Goal: Information Seeking & Learning: Learn about a topic

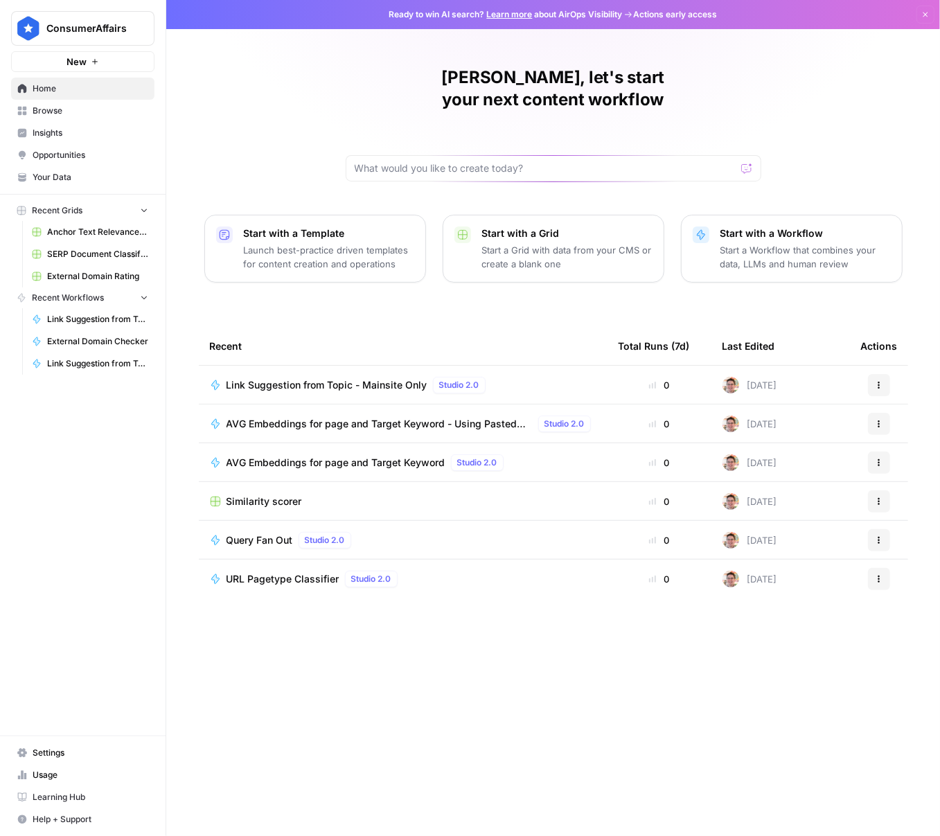
click at [78, 132] on span "Insights" at bounding box center [91, 133] width 116 height 12
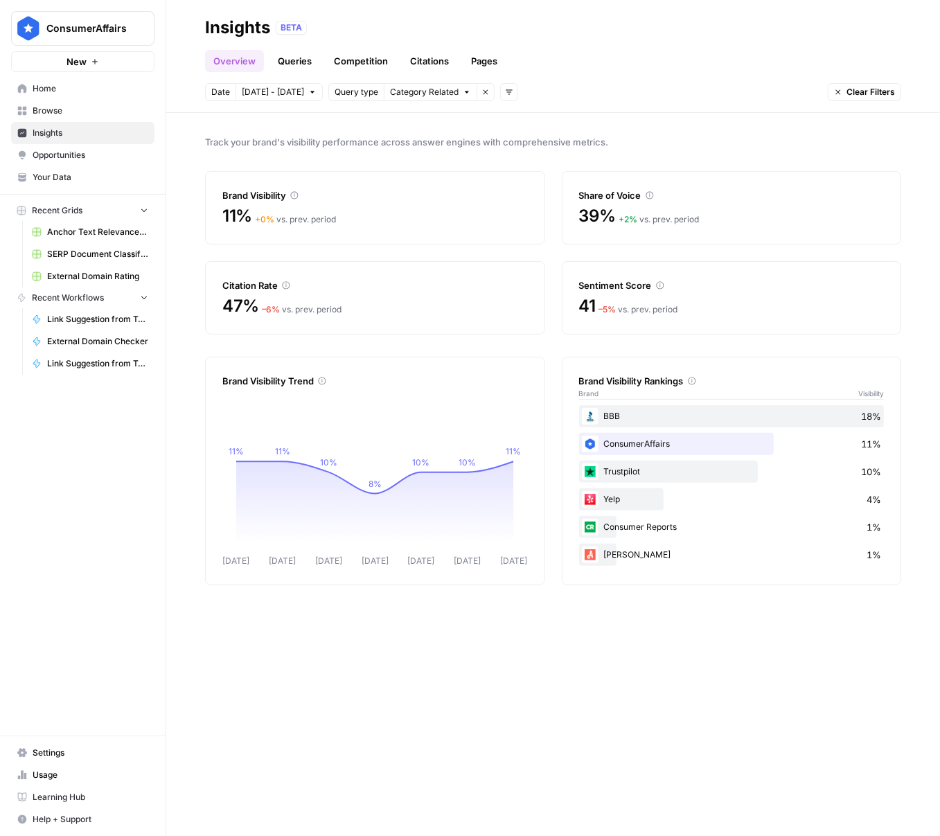
click at [250, 60] on link "Overview" at bounding box center [234, 61] width 59 height 22
click at [286, 62] on link "Queries" at bounding box center [294, 61] width 51 height 22
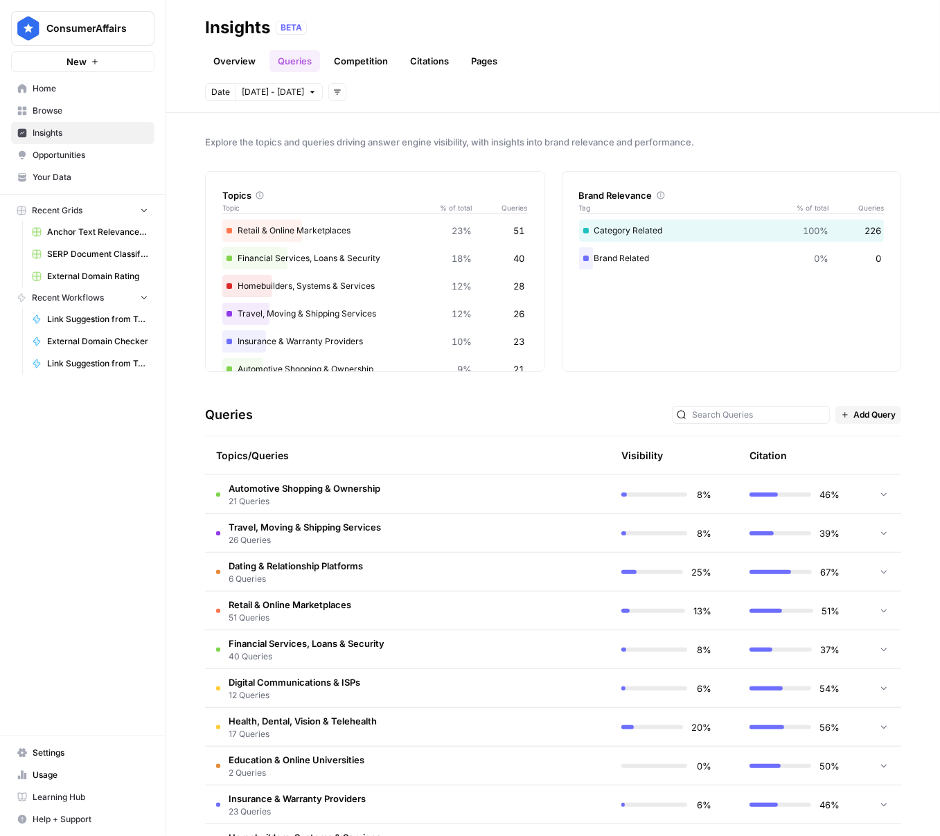
click at [507, 497] on td at bounding box center [545, 494] width 132 height 38
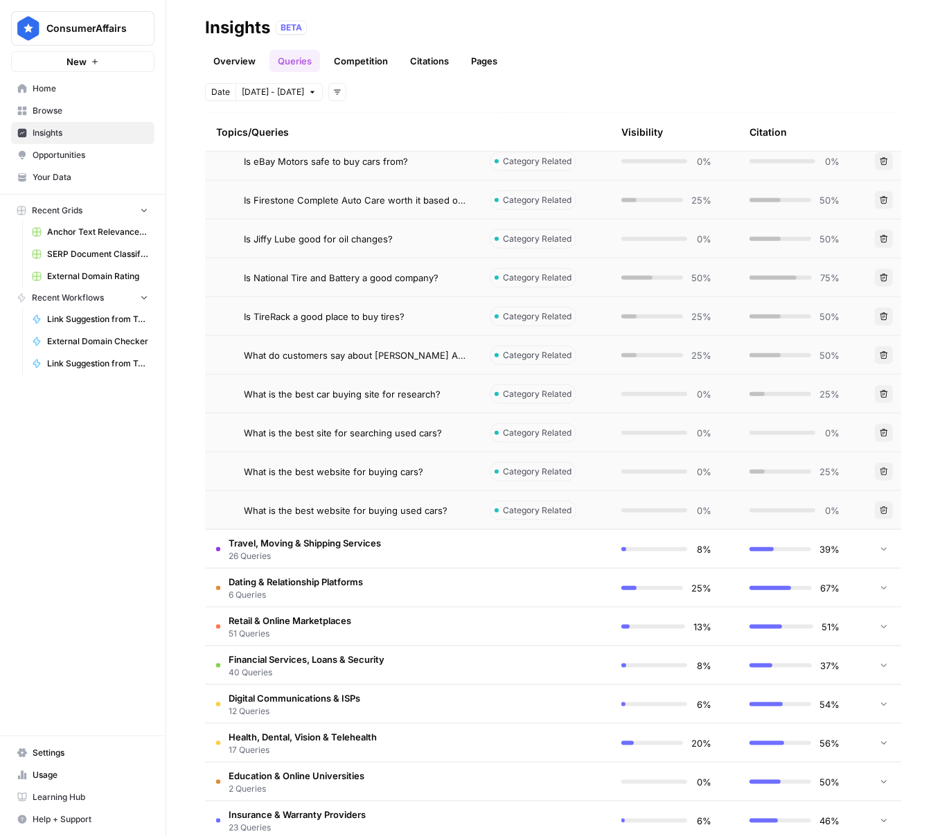
scroll to position [863, 0]
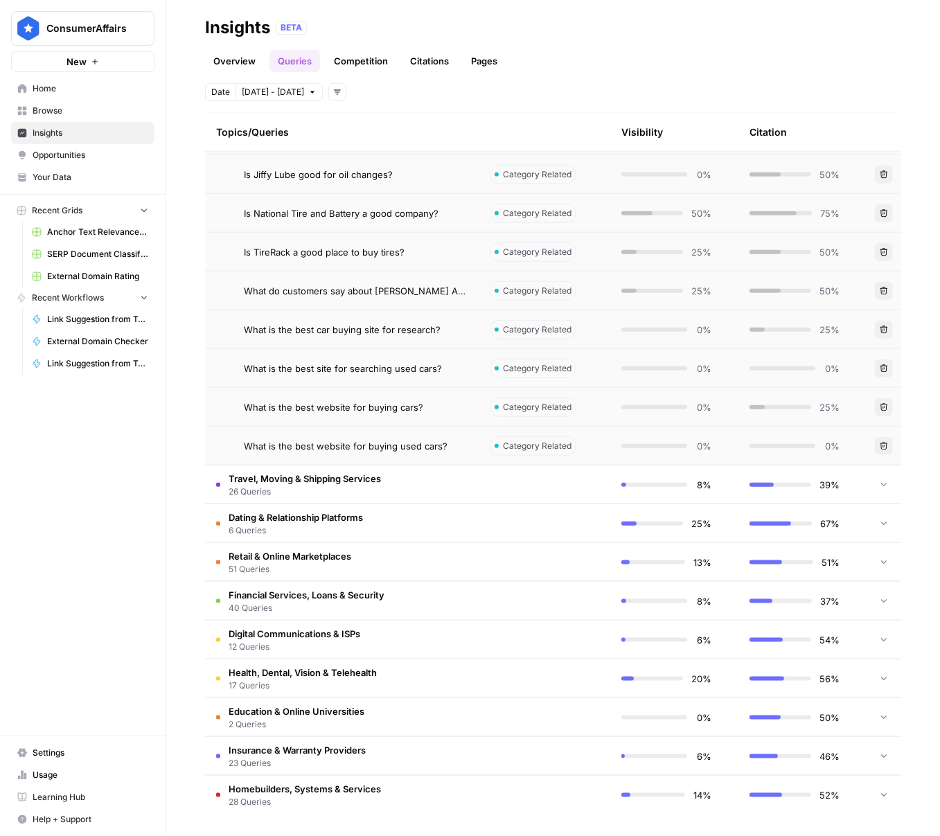
click at [414, 490] on td "Travel, Moving & Shipping Services 26 Queries" at bounding box center [342, 485] width 274 height 38
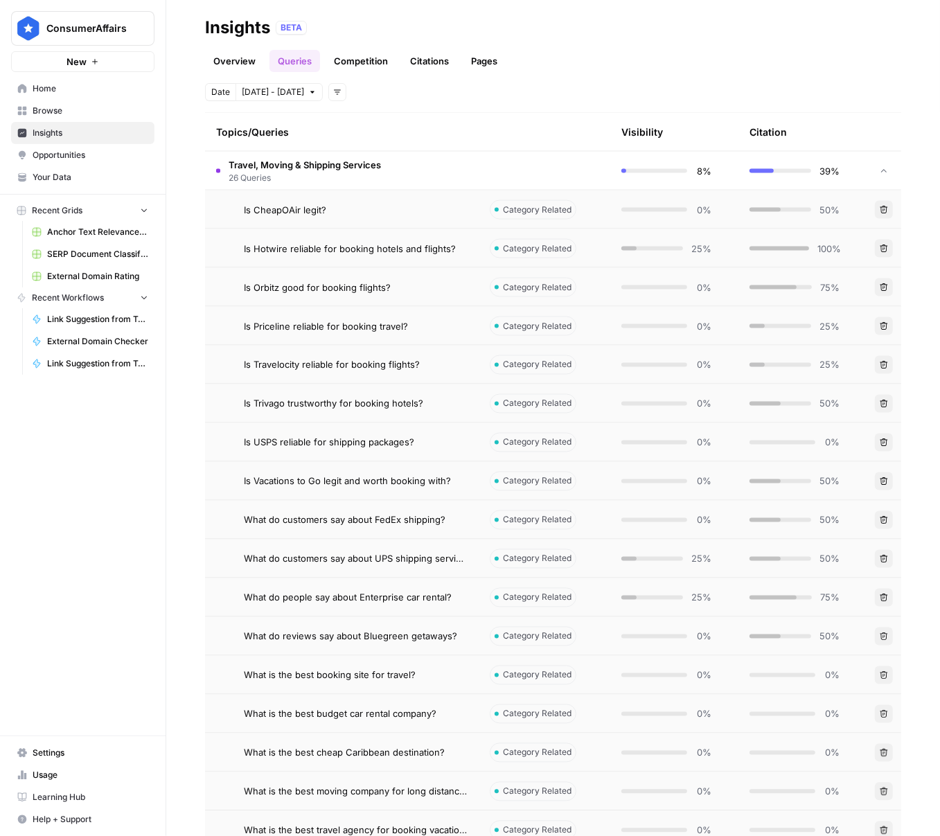
scroll to position [1871, 0]
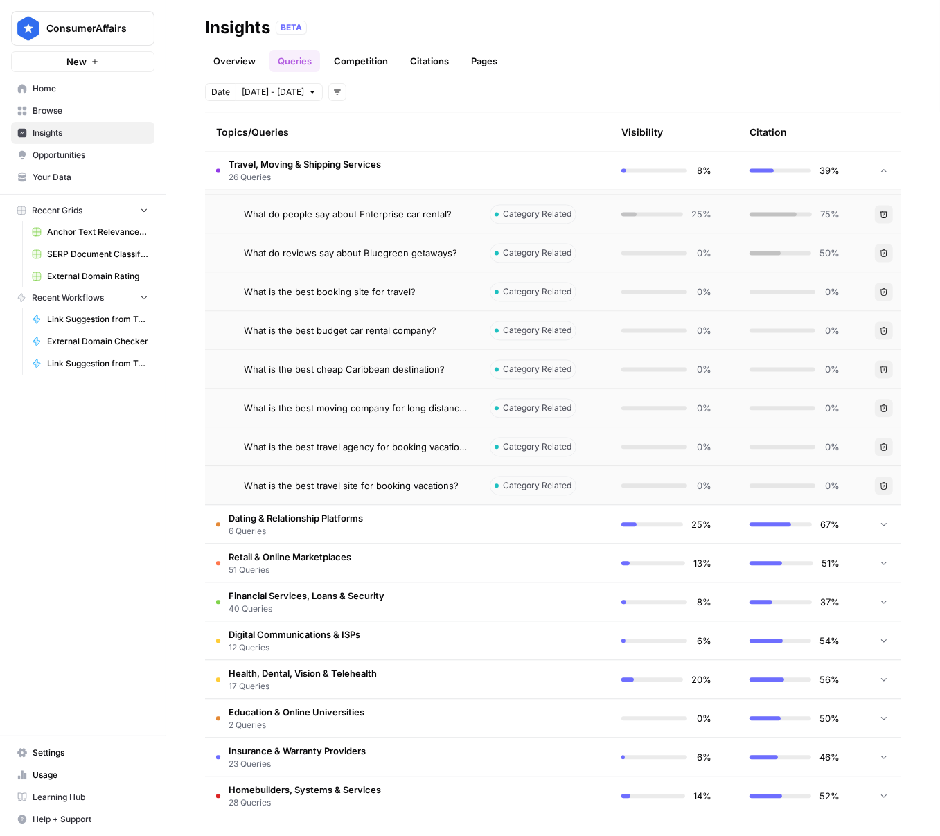
click at [404, 524] on td "Dating & Relationship Platforms 6 Queries" at bounding box center [342, 524] width 274 height 38
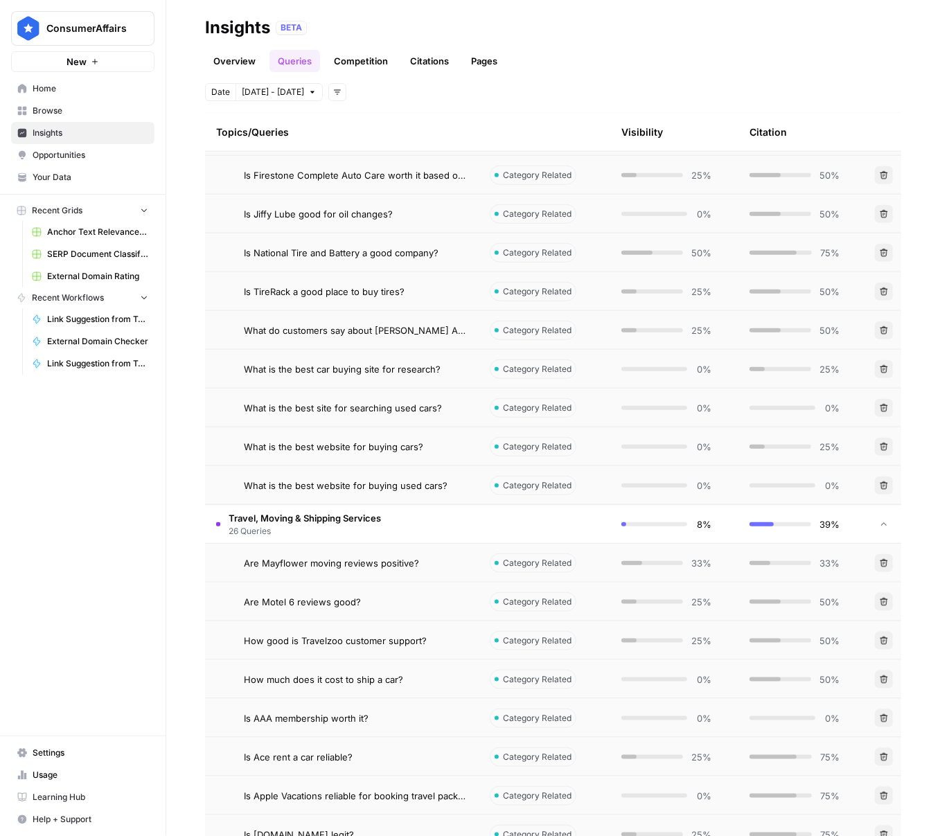
scroll to position [772, 0]
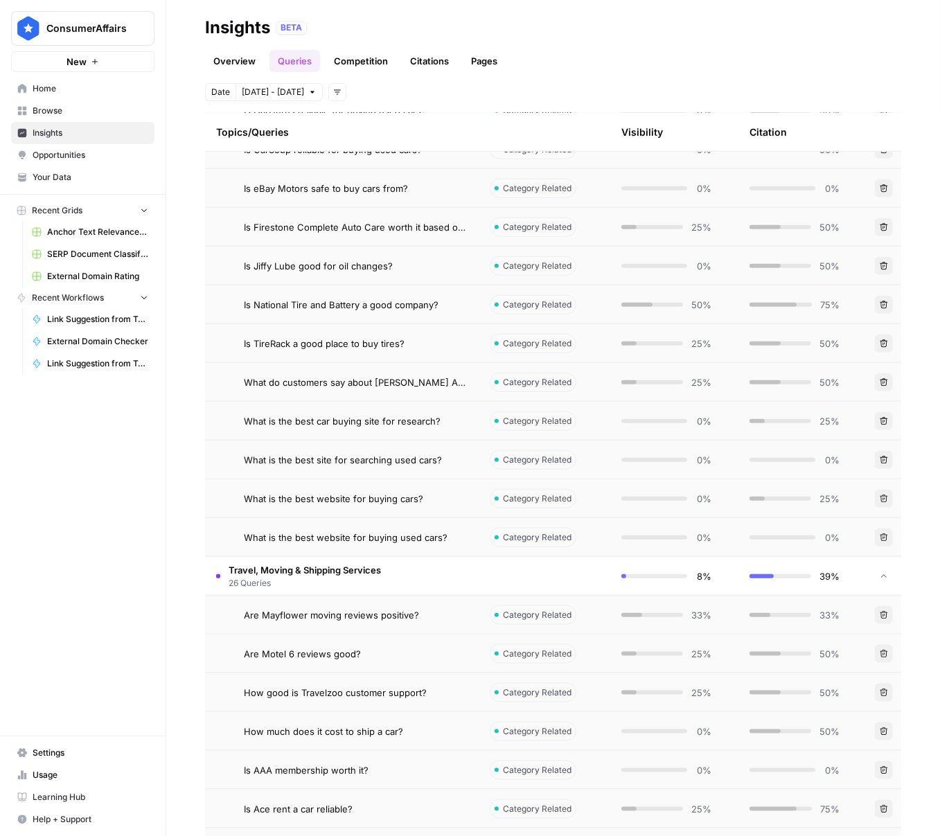
click at [236, 58] on link "Overview" at bounding box center [234, 61] width 59 height 22
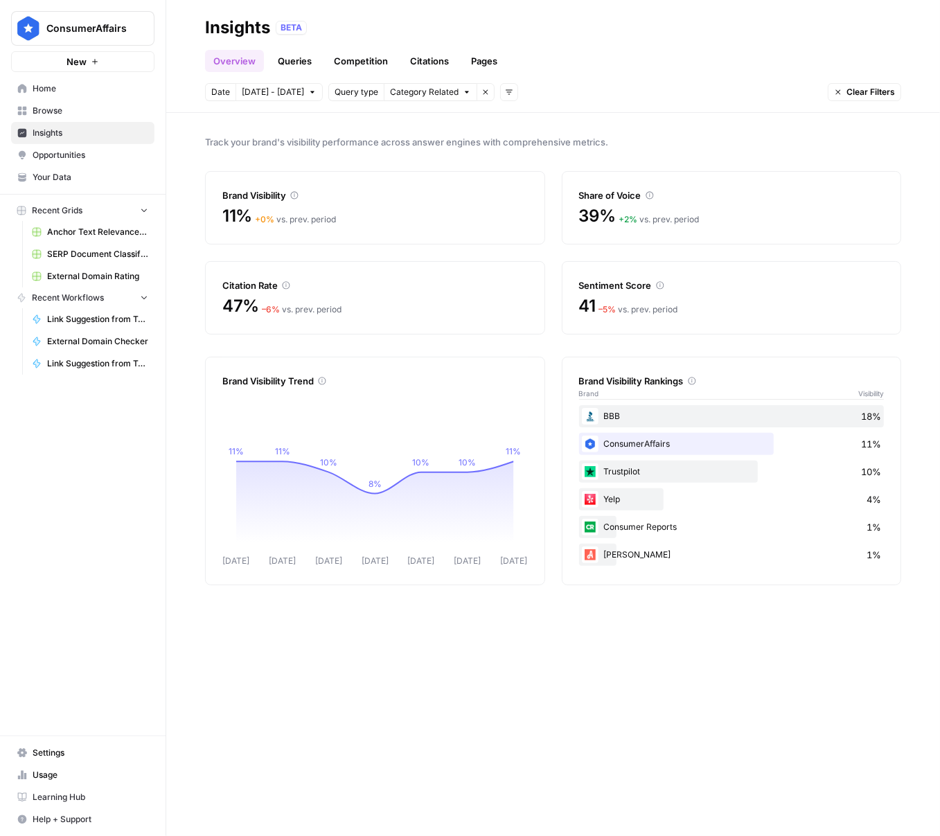
click at [296, 56] on link "Queries" at bounding box center [294, 61] width 51 height 22
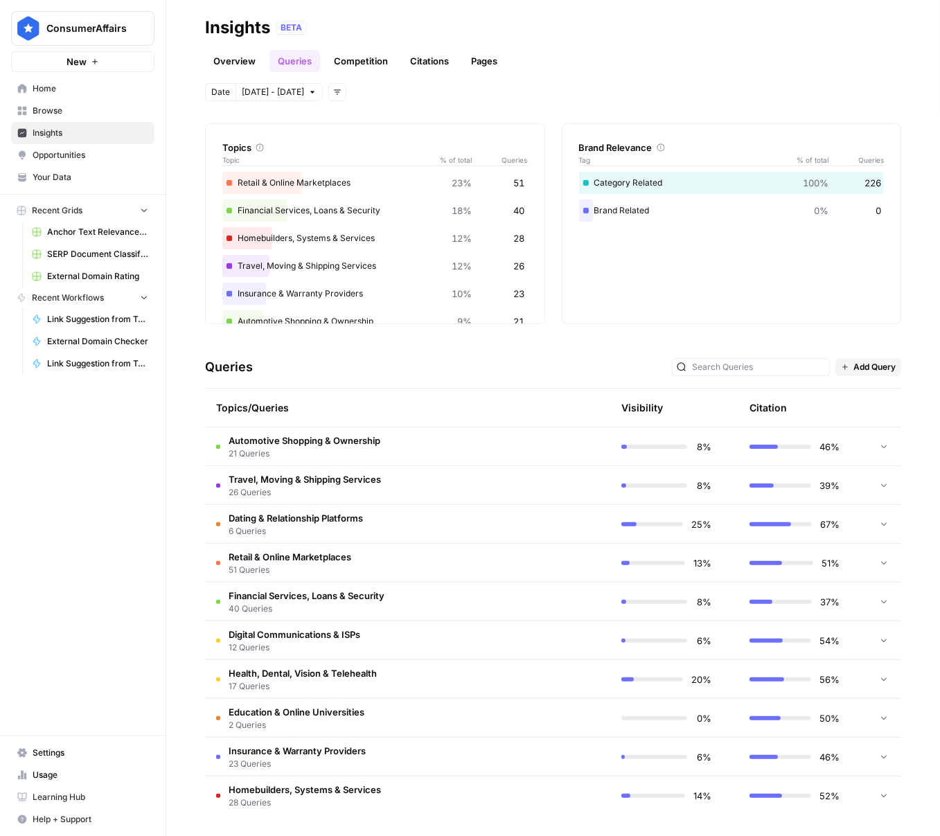
scroll to position [48, 0]
click at [859, 371] on span "Add Query" at bounding box center [875, 366] width 42 height 12
click at [858, 423] on span "Bulk Upload" at bounding box center [878, 416] width 51 height 14
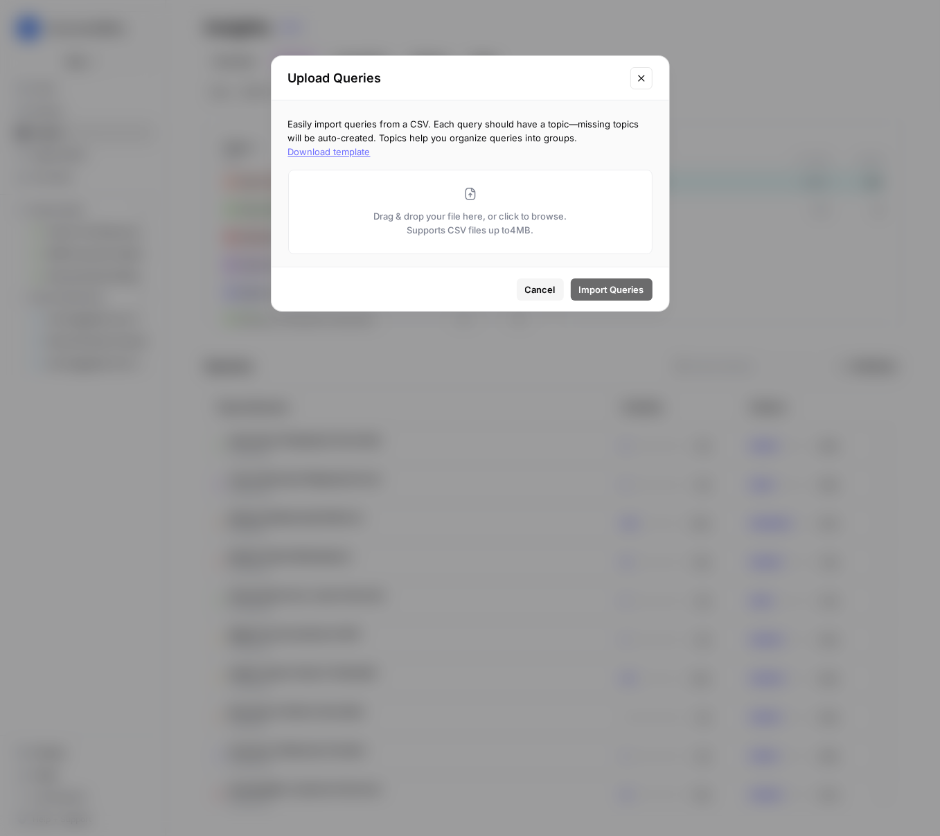
click at [647, 82] on button "Close modal" at bounding box center [641, 78] width 22 height 22
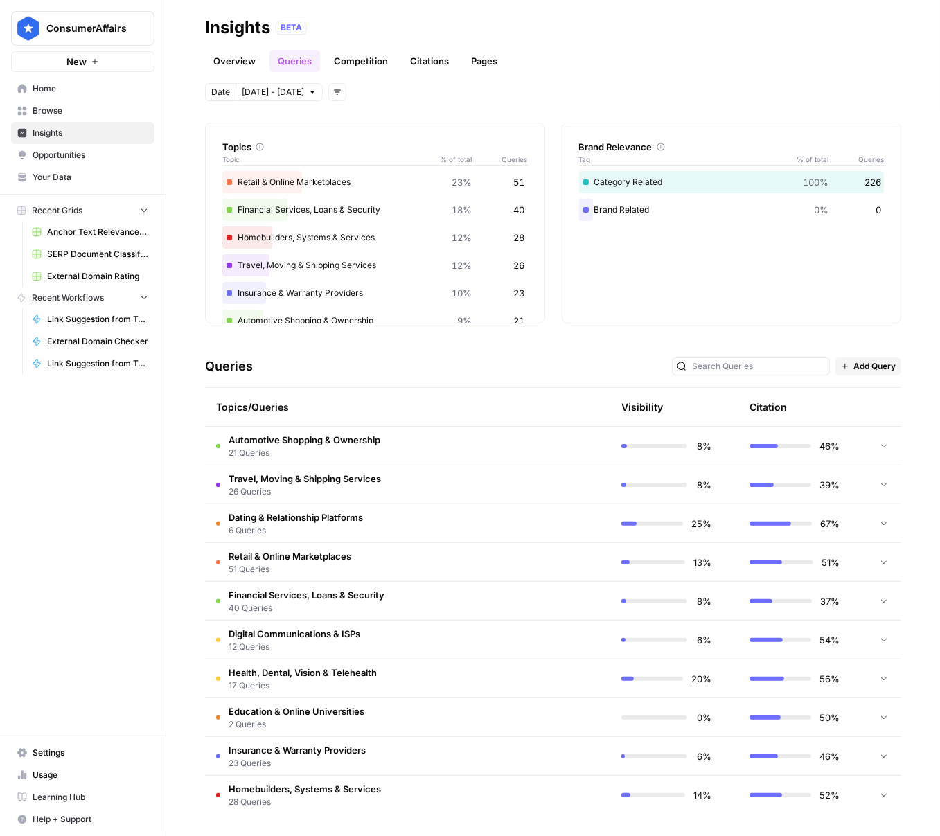
click at [879, 443] on icon at bounding box center [884, 446] width 10 height 10
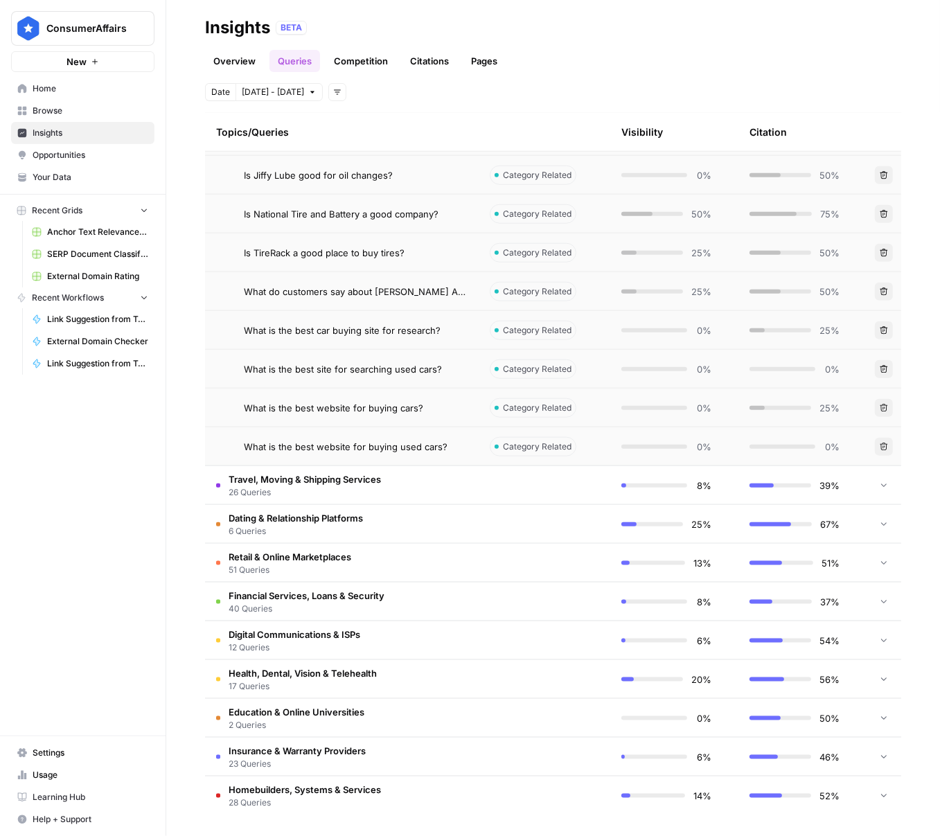
scroll to position [863, 0]
click at [879, 482] on icon at bounding box center [884, 484] width 10 height 10
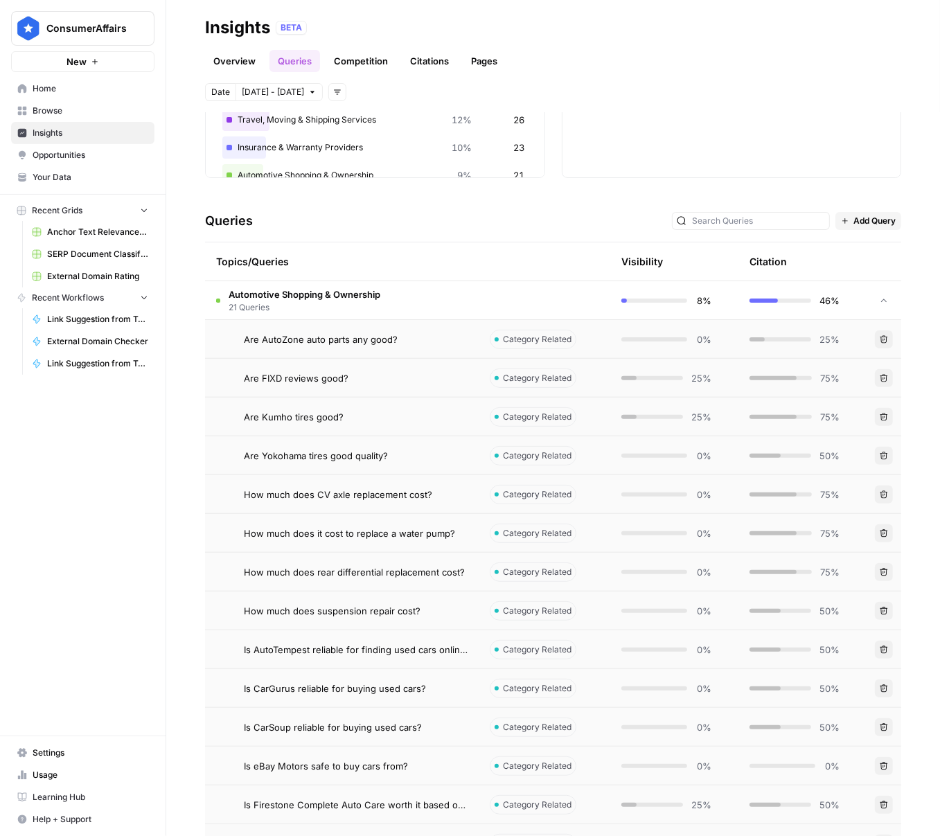
scroll to position [0, 0]
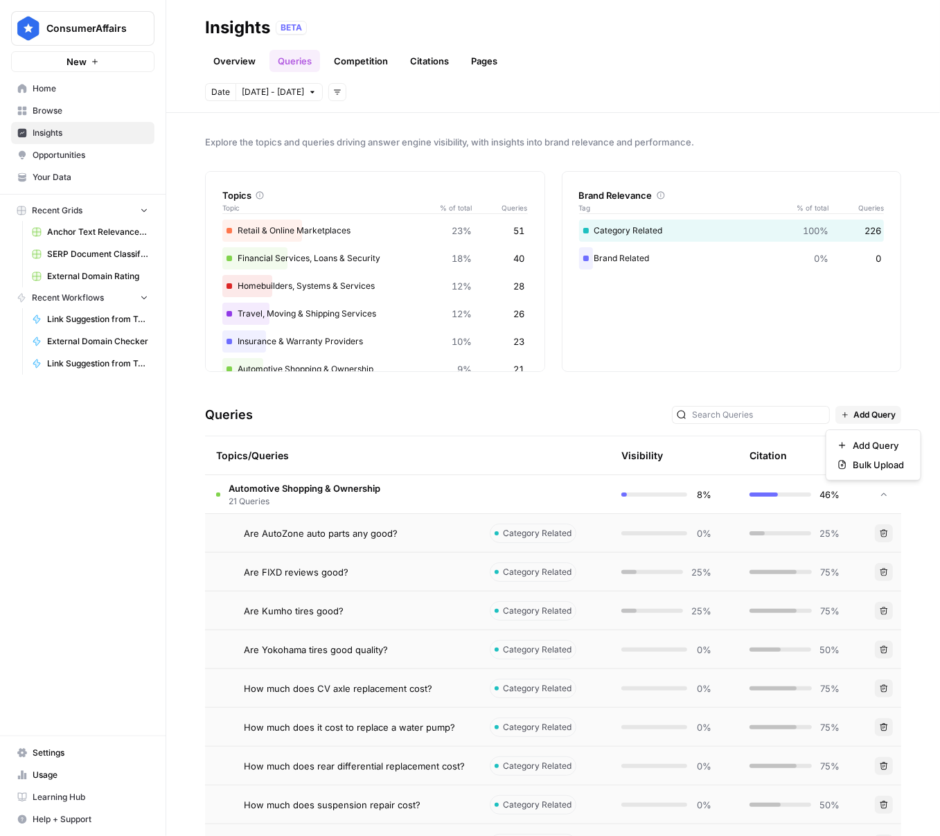
click at [867, 419] on span "Add Query" at bounding box center [875, 415] width 42 height 12
click at [868, 470] on span "Bulk Upload" at bounding box center [878, 465] width 51 height 14
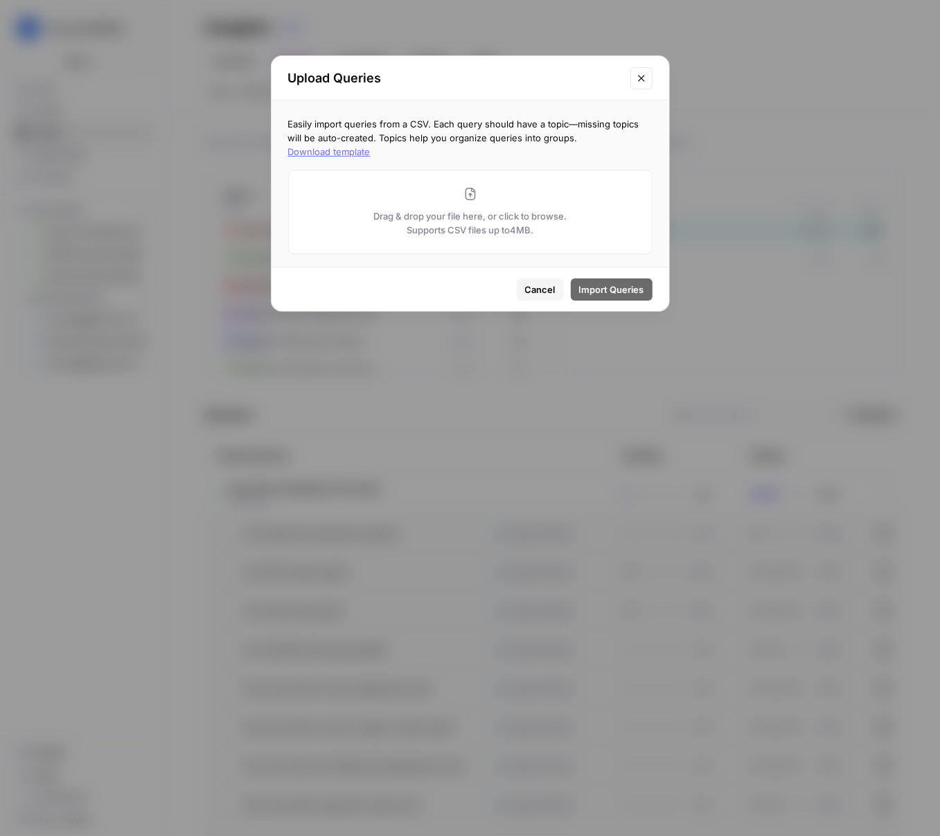
click at [371, 145] on button "Download template" at bounding box center [329, 152] width 82 height 14
click at [545, 272] on div "Cancel Import Queries" at bounding box center [471, 289] width 398 height 44
click at [541, 283] on span "Cancel" at bounding box center [540, 290] width 30 height 14
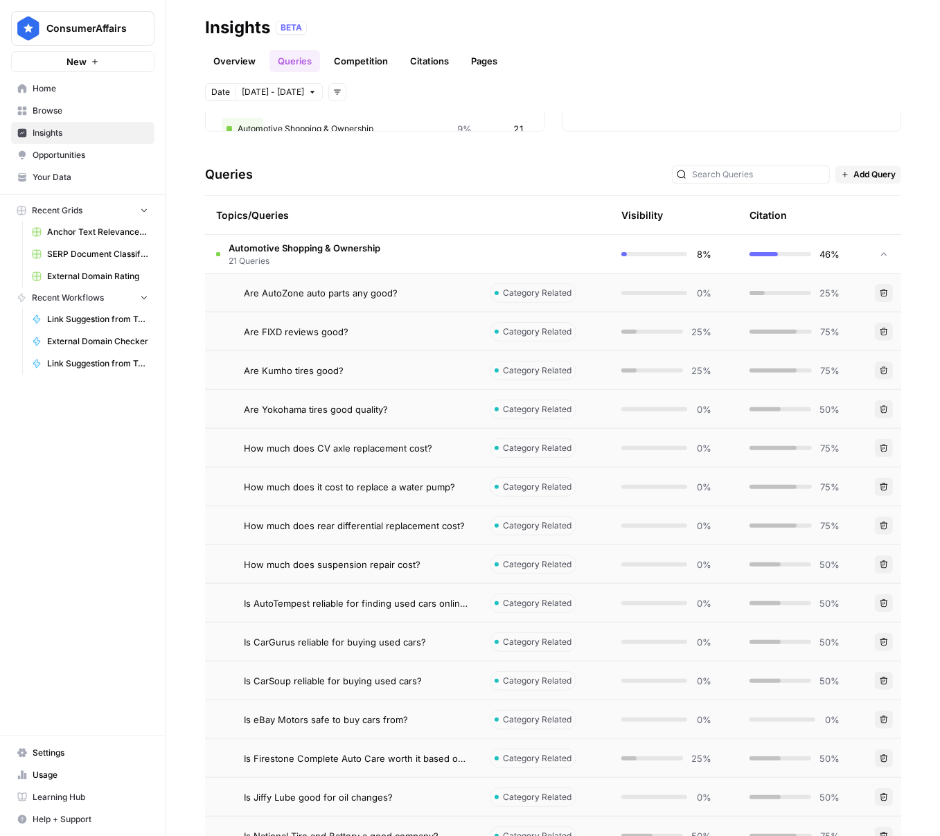
scroll to position [213, 0]
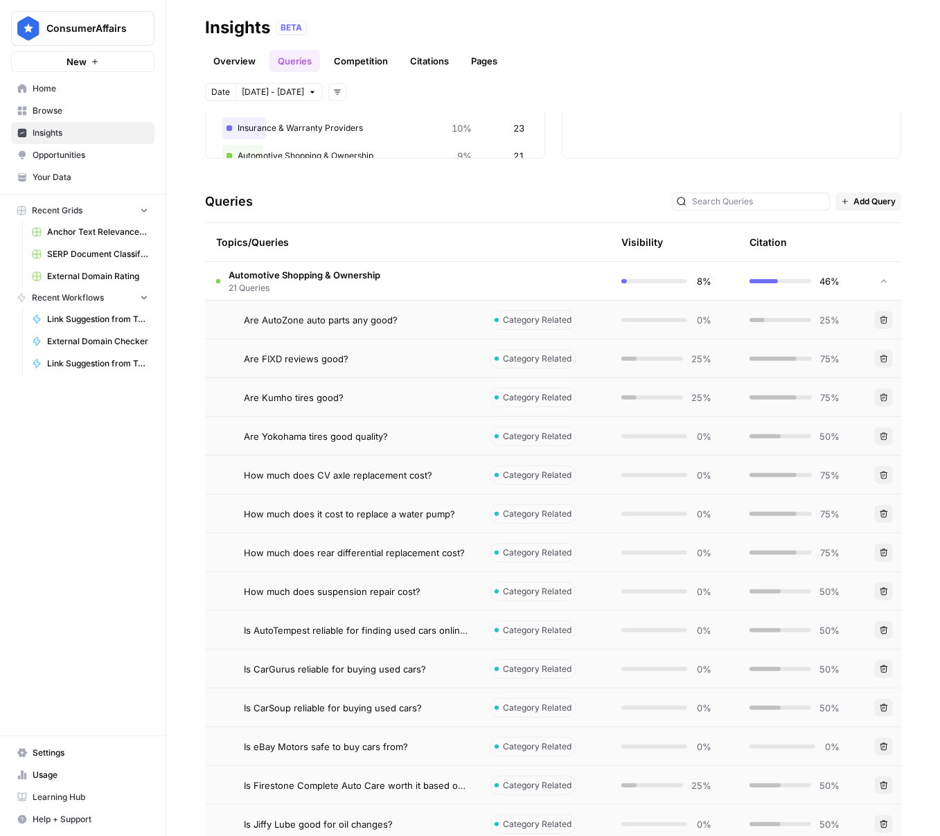
click at [881, 394] on icon "button" at bounding box center [885, 398] width 8 height 8
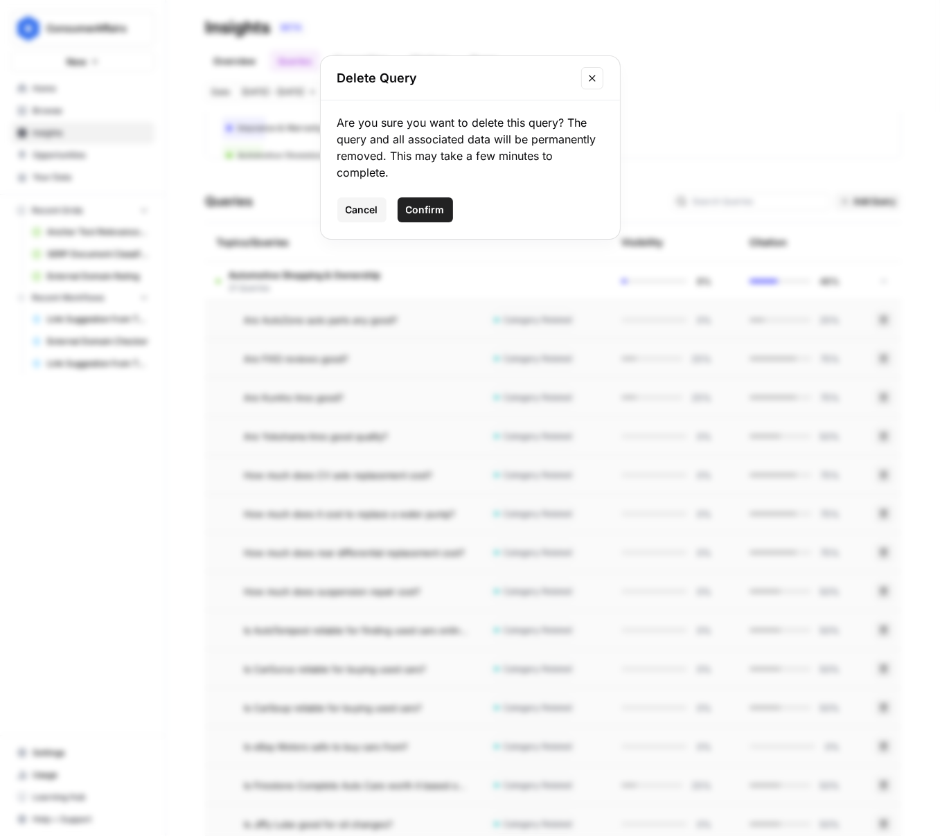
click at [583, 86] on button "Close modal" at bounding box center [592, 78] width 22 height 22
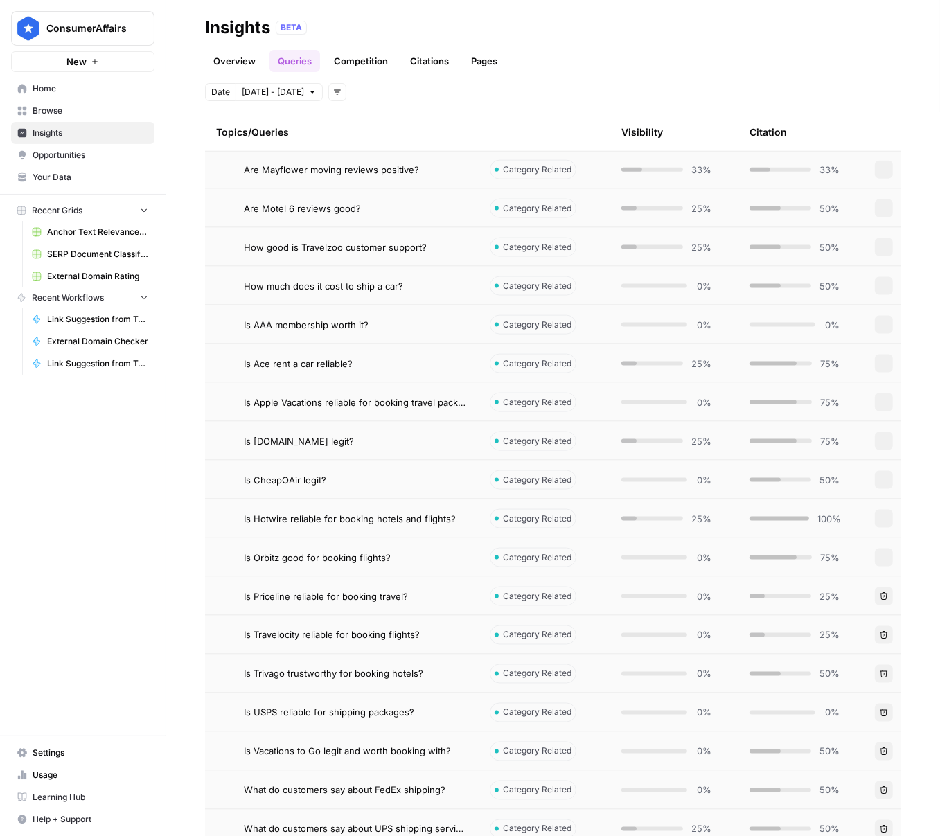
scroll to position [1086, 0]
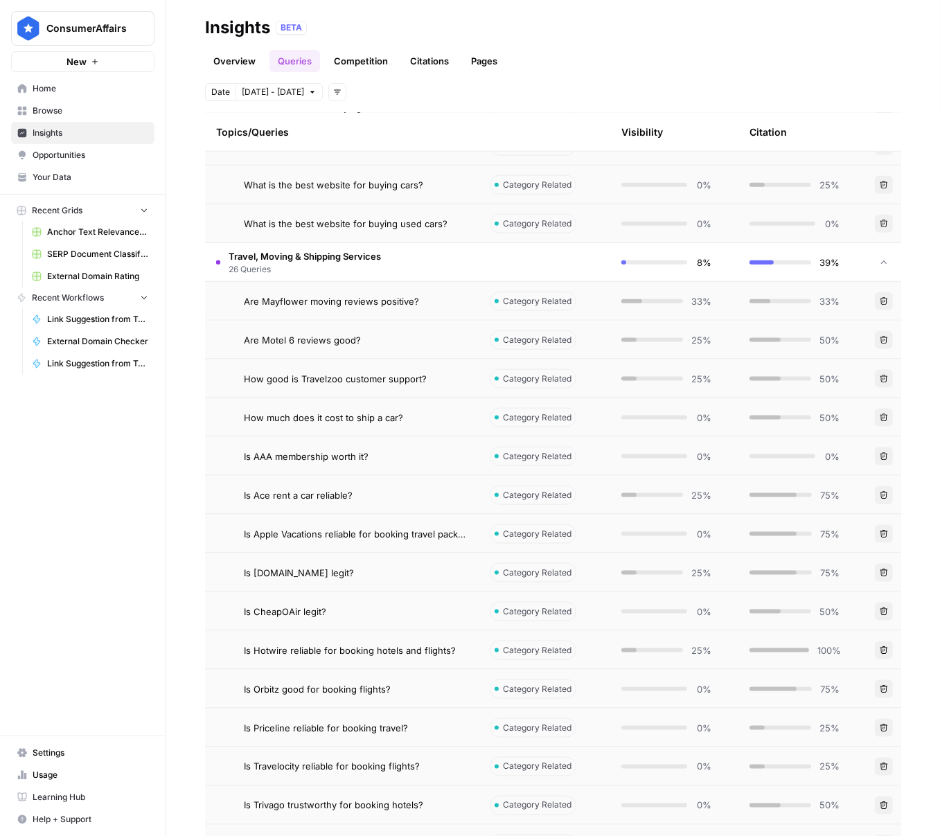
click at [332, 258] on span "Travel, Moving & Shipping Services" at bounding box center [305, 256] width 152 height 14
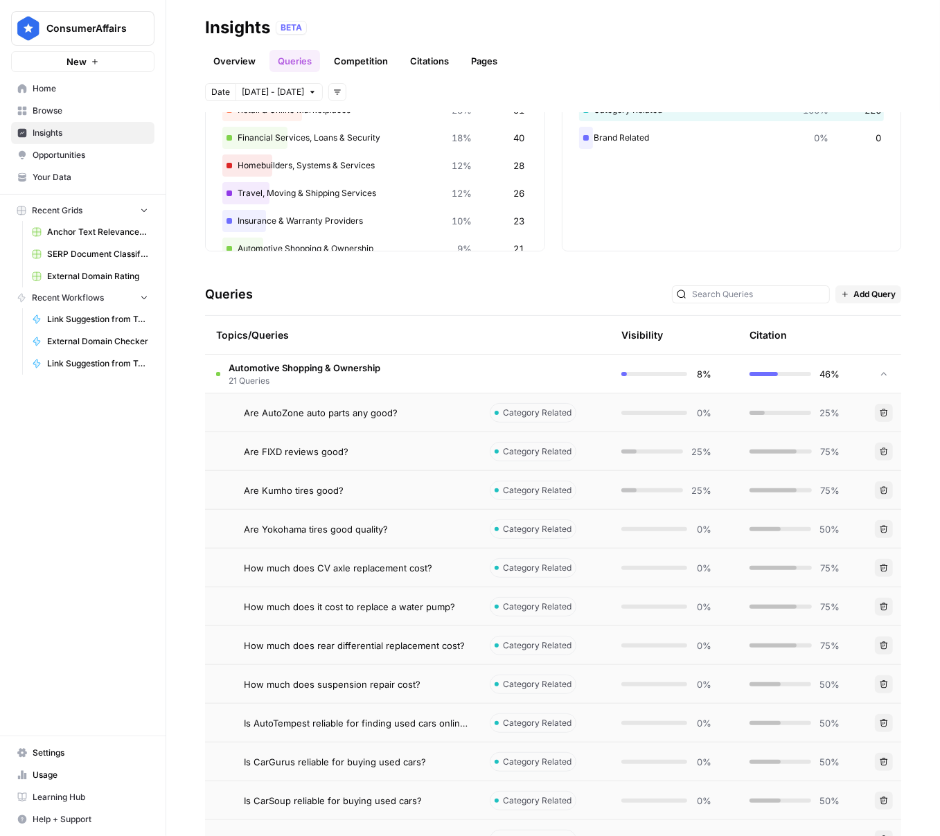
scroll to position [0, 0]
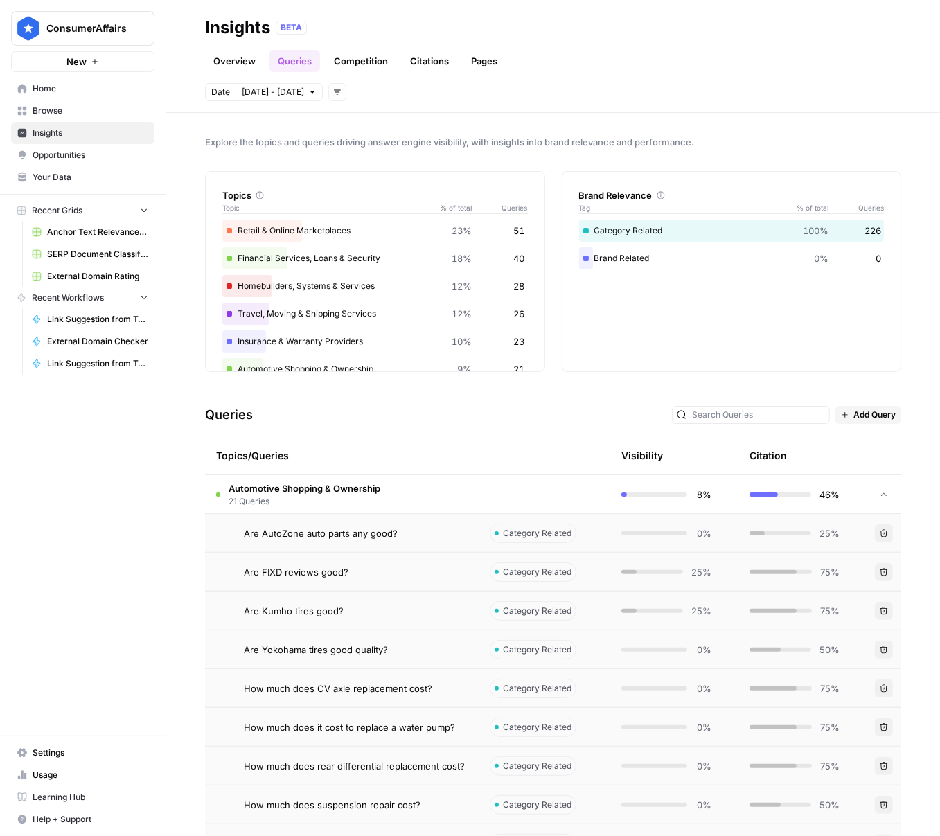
click at [280, 489] on span "Automotive Shopping & Ownership" at bounding box center [305, 488] width 152 height 14
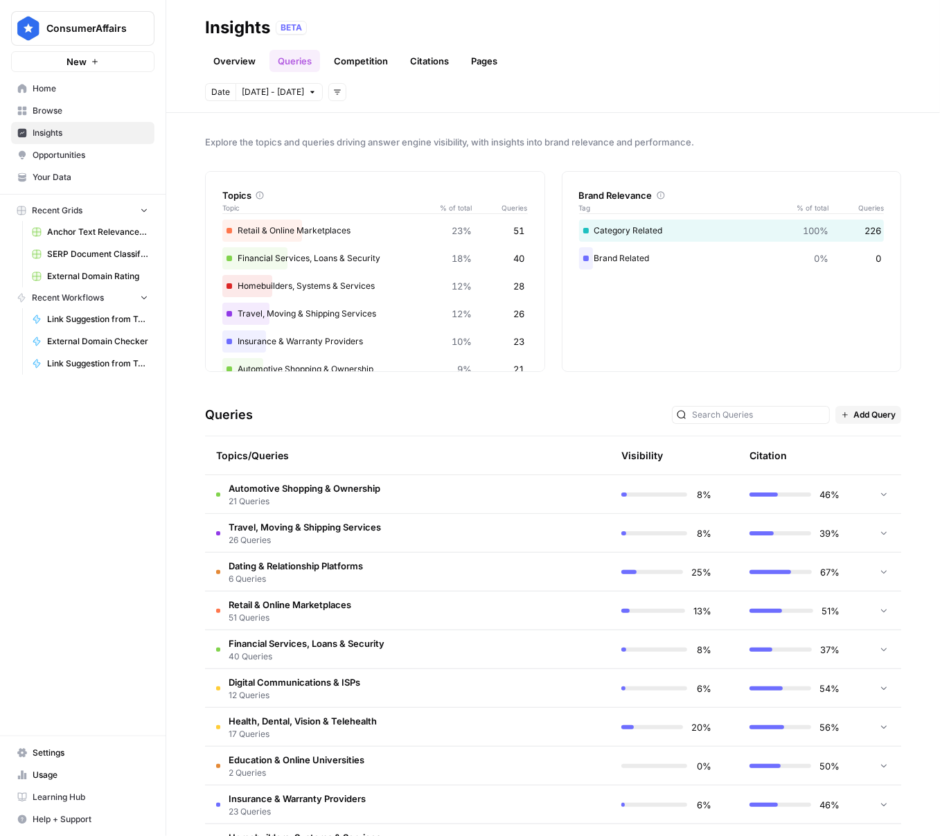
click at [363, 62] on link "Competition" at bounding box center [361, 61] width 71 height 22
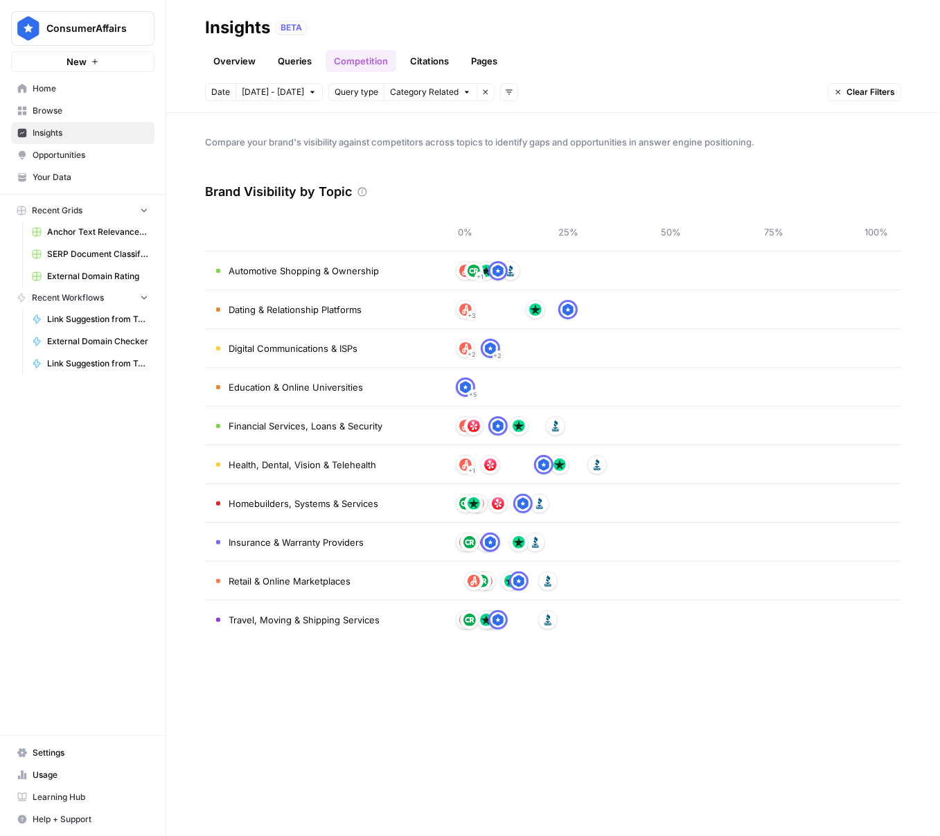
click at [424, 59] on link "Citations" at bounding box center [429, 61] width 55 height 22
